Goal: Communication & Community: Answer question/provide support

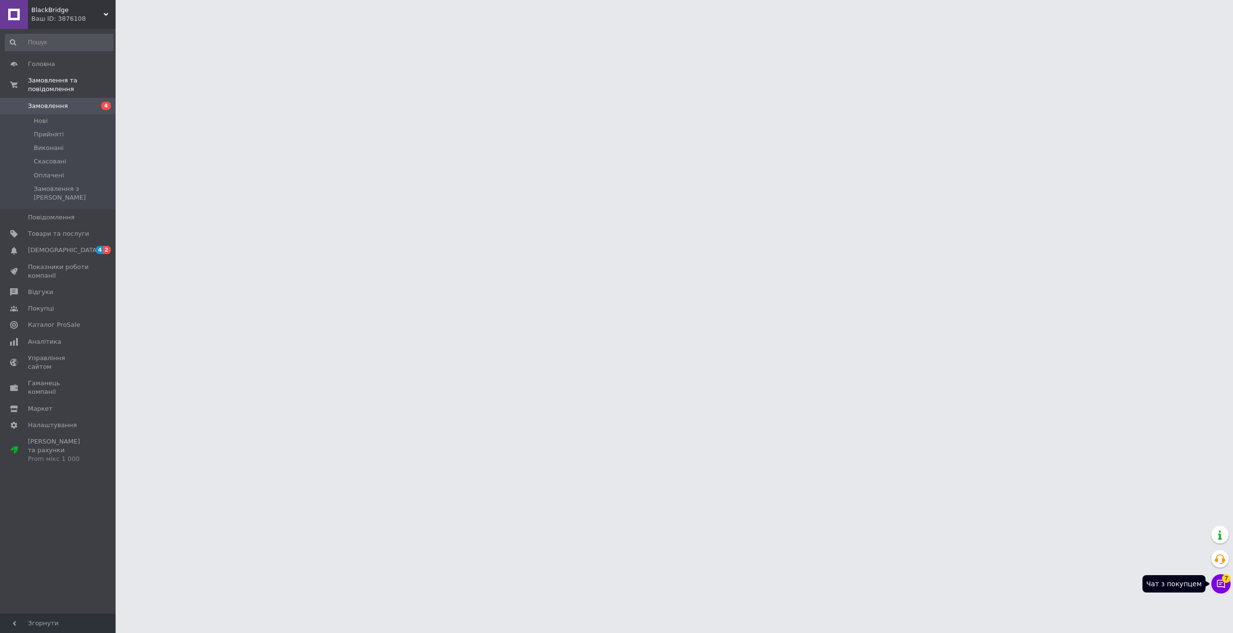
click at [1227, 583] on button "Чат з покупцем 7" at bounding box center [1221, 583] width 19 height 19
click at [1223, 587] on icon at bounding box center [1222, 584] width 10 height 10
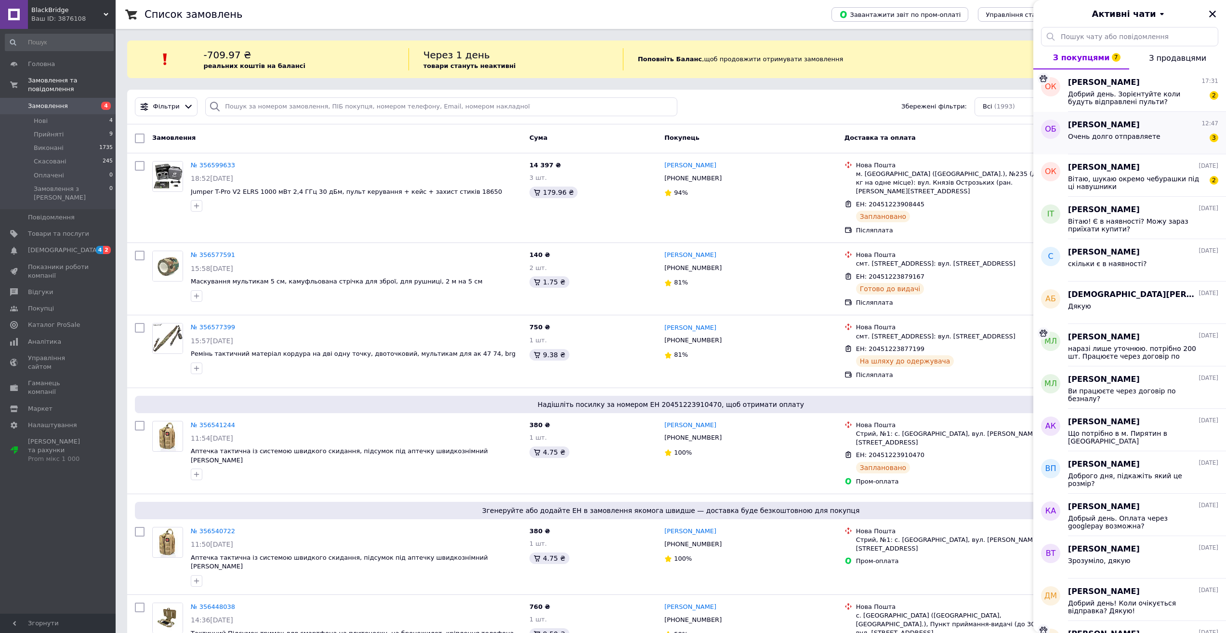
click at [1129, 135] on span "Очень долго отправляете" at bounding box center [1114, 137] width 93 height 8
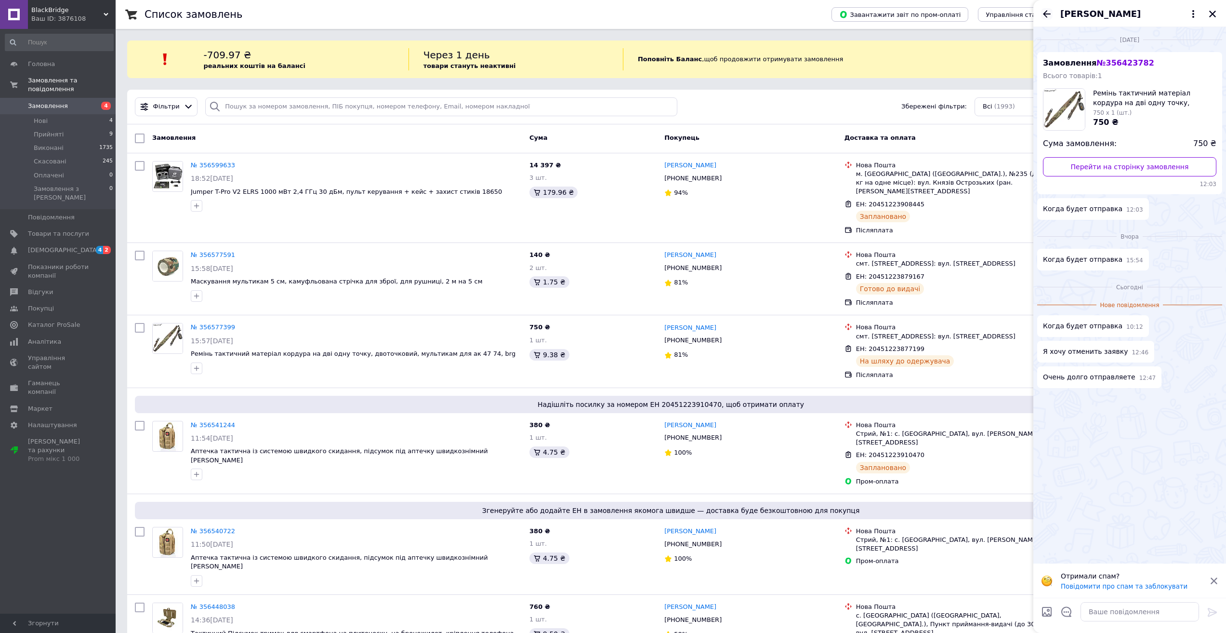
click at [1047, 10] on icon "Назад" at bounding box center [1047, 14] width 12 height 12
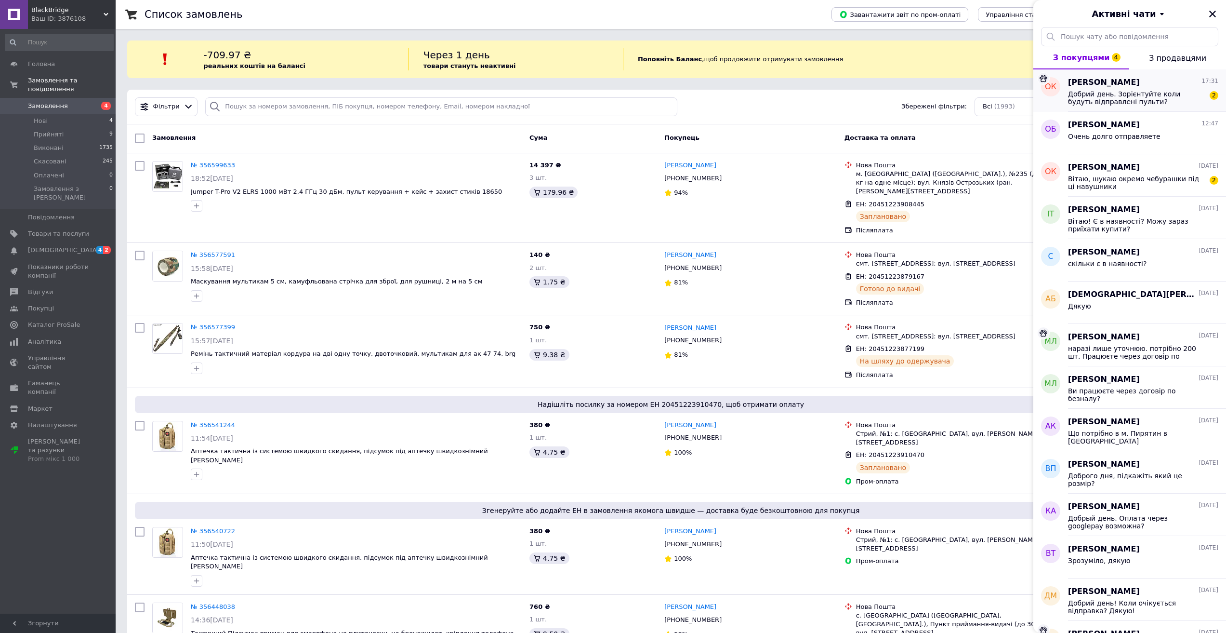
click at [1131, 108] on div "Олег Кривуцький 17:31 Добрий день. Зорієнтуйте коли будуть відправлені пульти? 2" at bounding box center [1147, 90] width 158 height 42
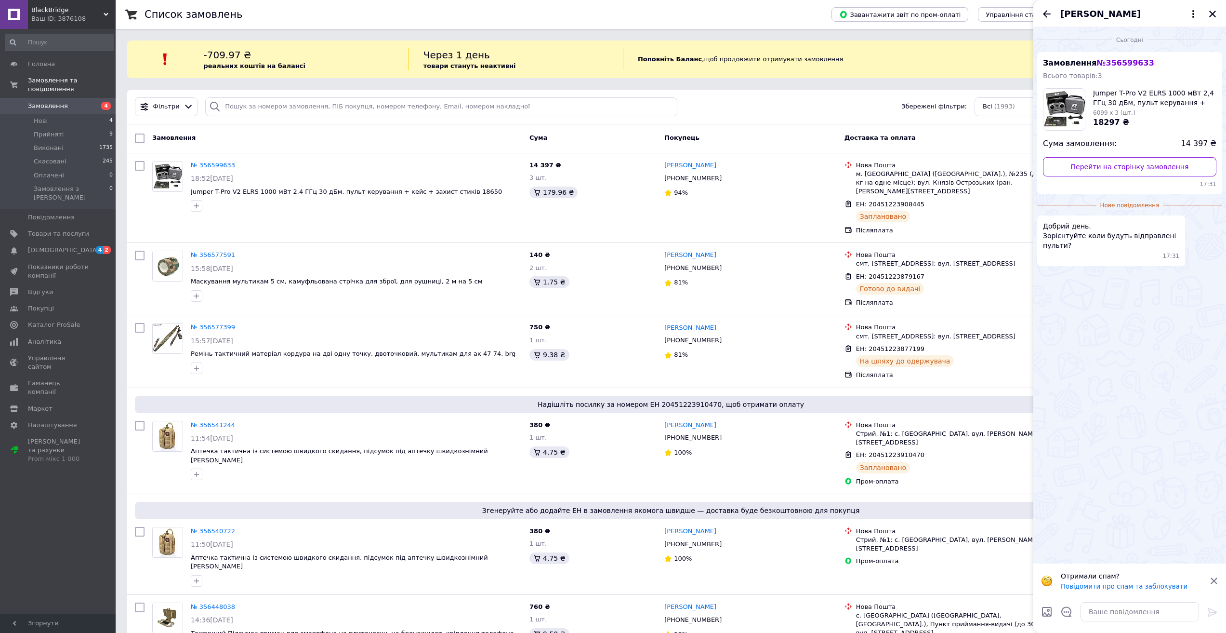
click at [81, 102] on span "Замовлення" at bounding box center [58, 106] width 61 height 9
